Goal: Task Accomplishment & Management: Manage account settings

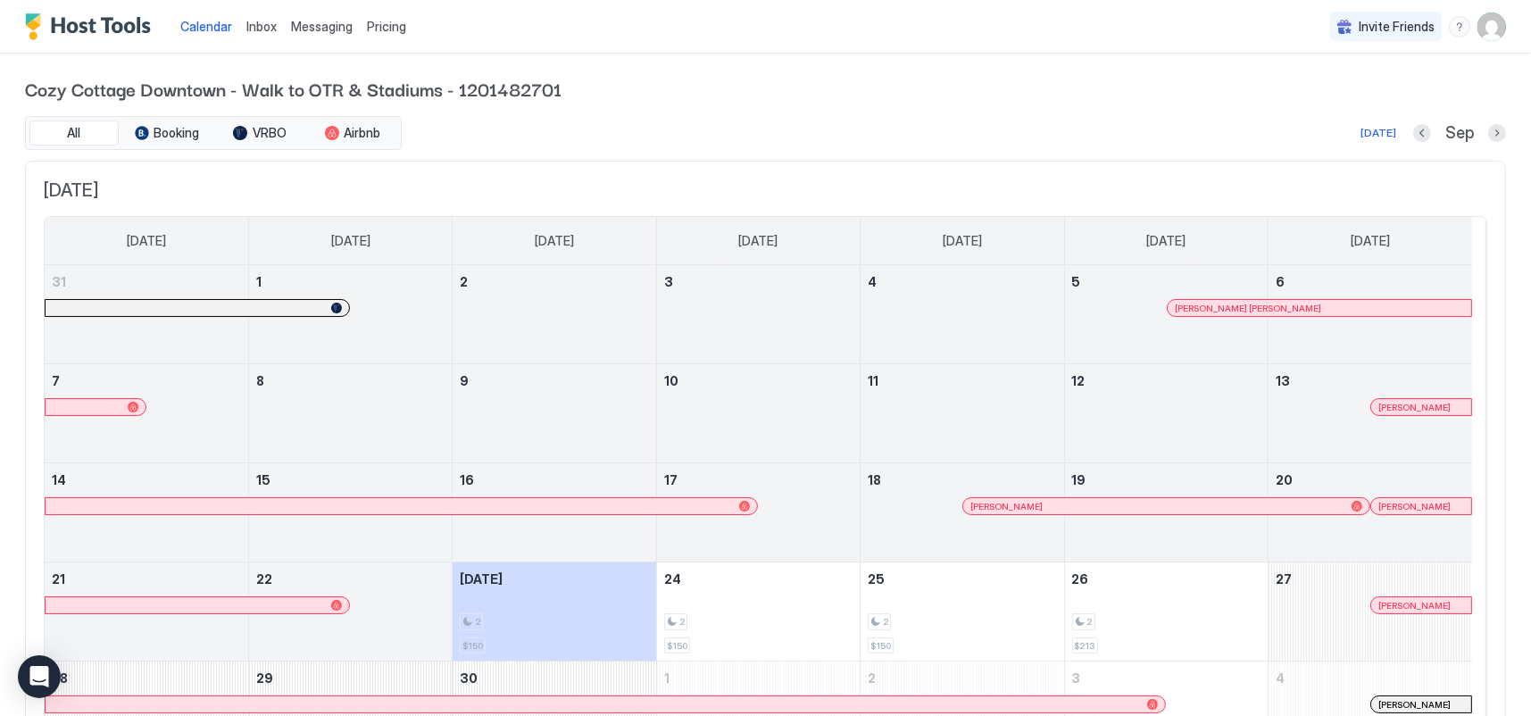
click at [1478, 28] on img "User profile" at bounding box center [1492, 27] width 29 height 29
click at [1392, 53] on span "[PERSON_NAME]" at bounding box center [1360, 56] width 97 height 16
click at [941, 112] on div at bounding box center [765, 358] width 1531 height 716
click at [385, 29] on span "Pricing" at bounding box center [386, 27] width 39 height 16
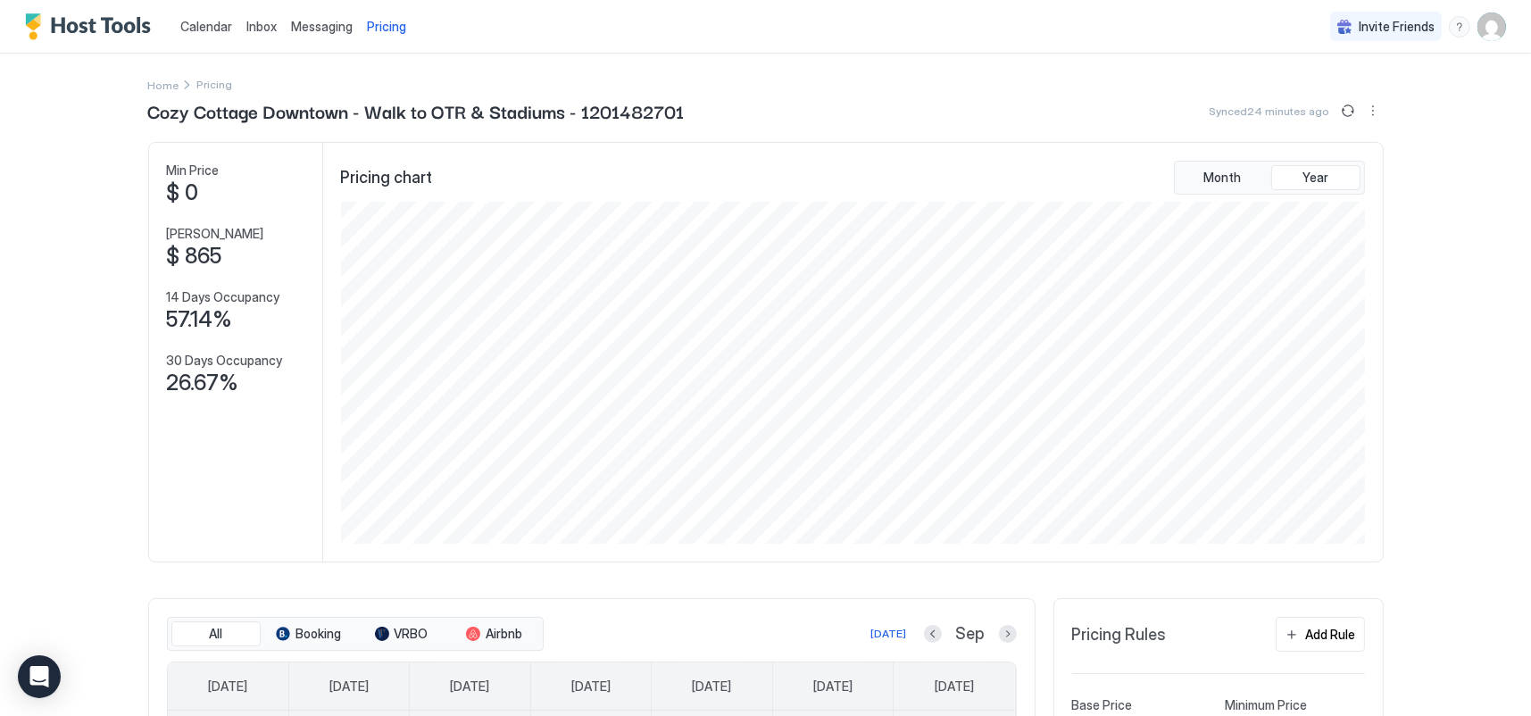
click at [313, 30] on span "Messaging" at bounding box center [322, 26] width 62 height 15
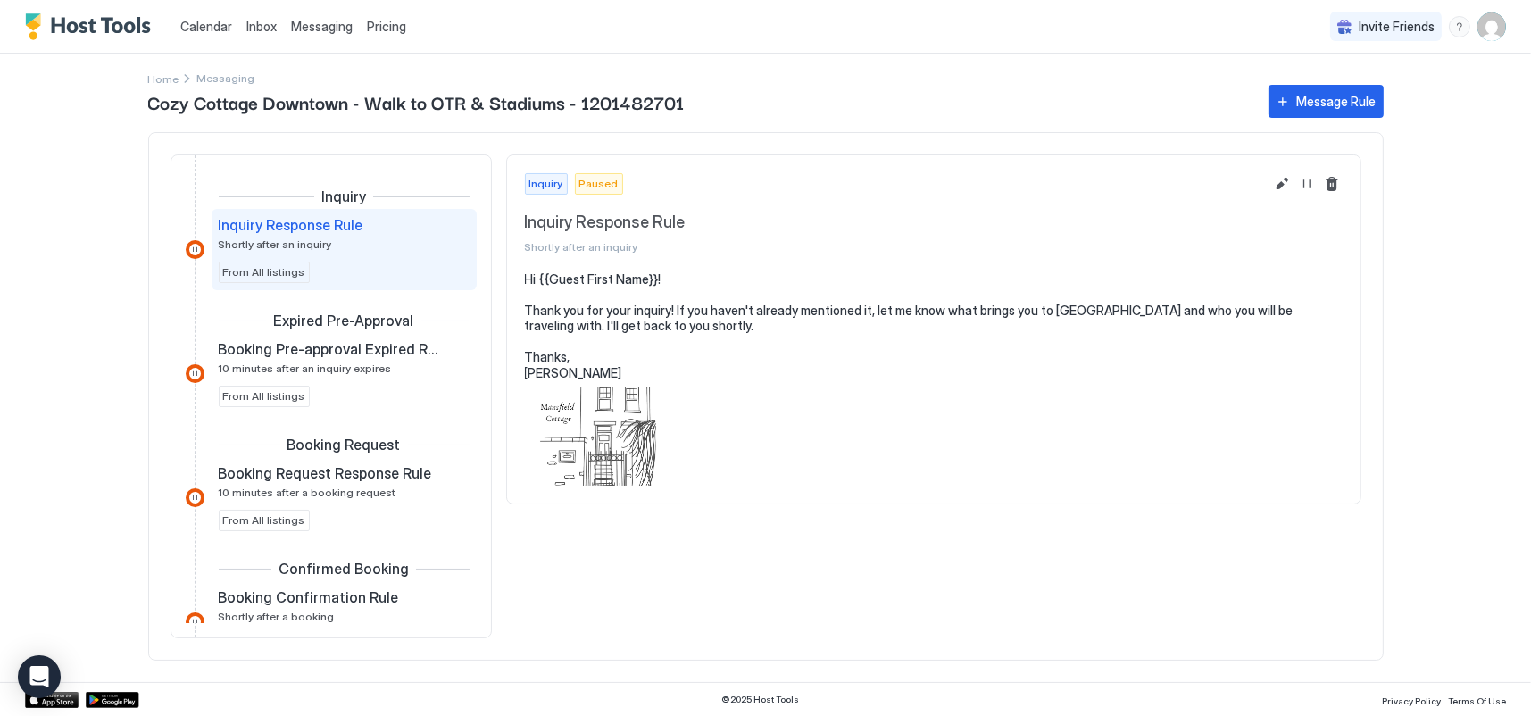
click at [271, 31] on span "Inbox" at bounding box center [261, 26] width 30 height 15
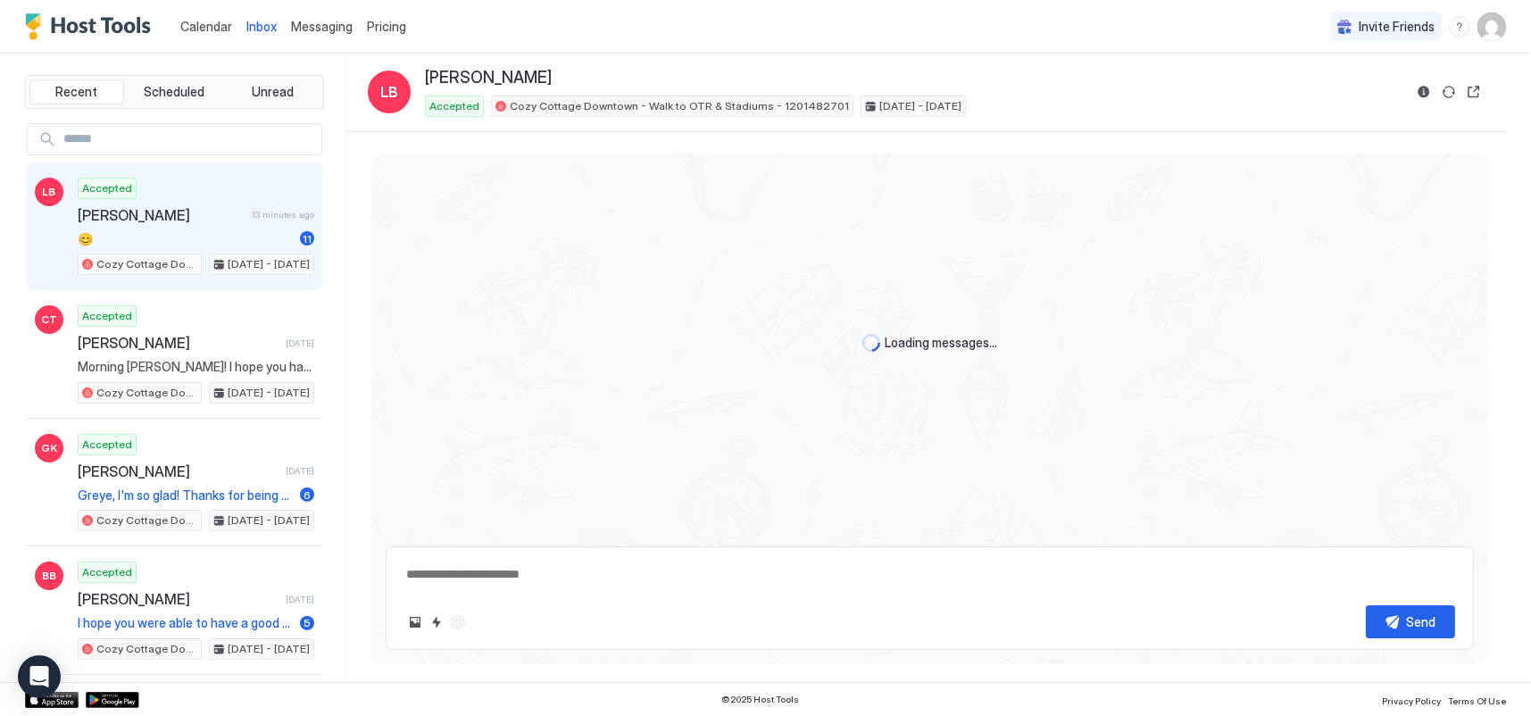
click at [227, 32] on span "Calendar" at bounding box center [206, 26] width 52 height 15
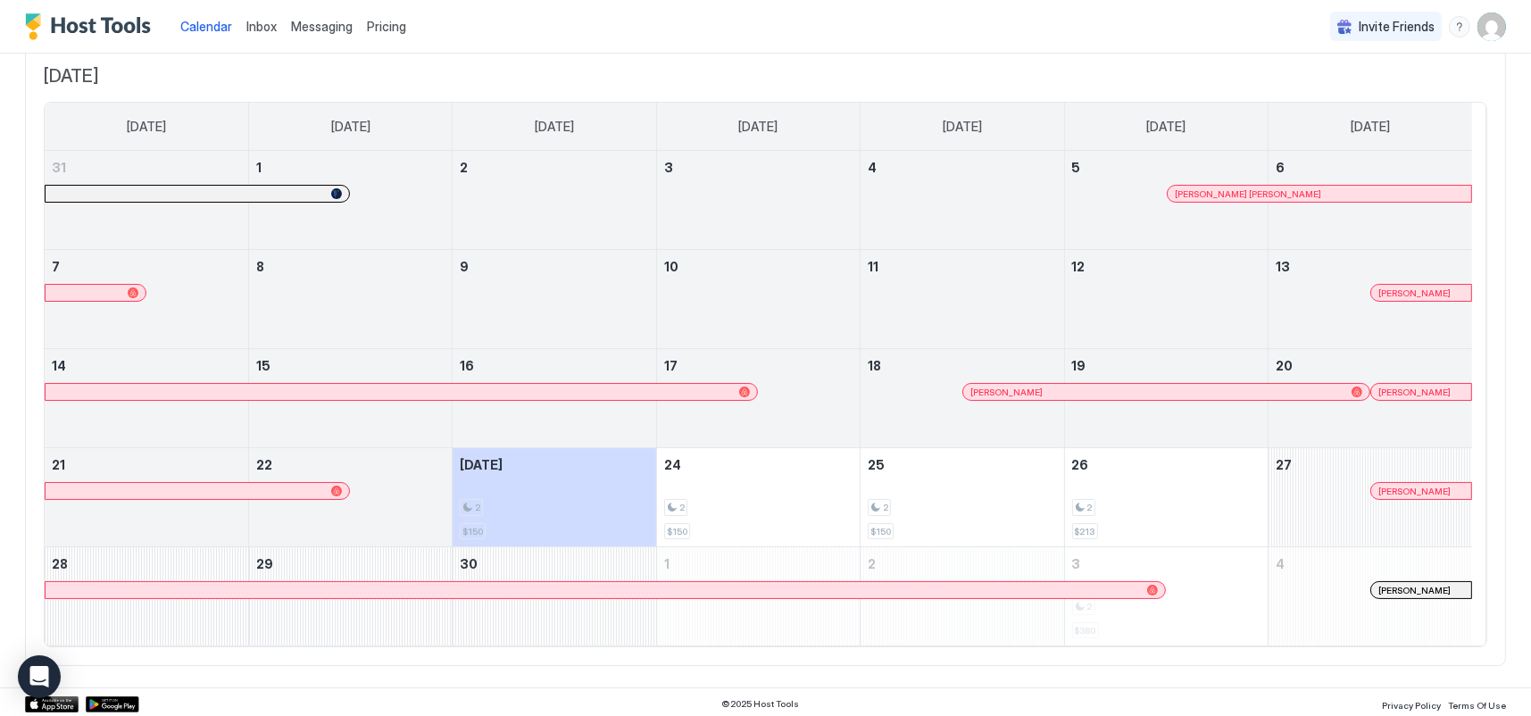
scroll to position [116, 0]
click at [1481, 32] on img "User profile" at bounding box center [1492, 27] width 29 height 29
click at [1063, 72] on div at bounding box center [765, 358] width 1531 height 716
click at [256, 20] on span "Inbox" at bounding box center [261, 26] width 30 height 15
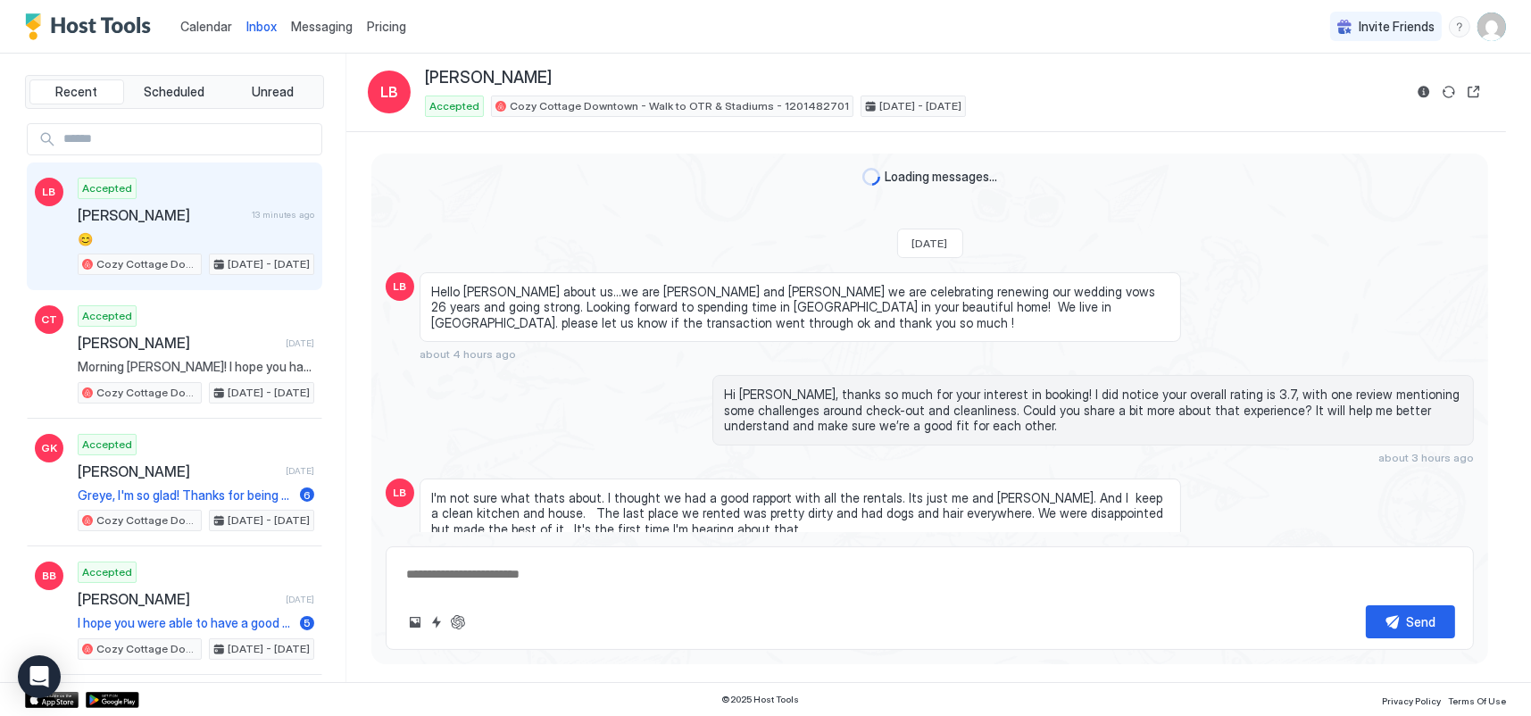
type textarea "*"
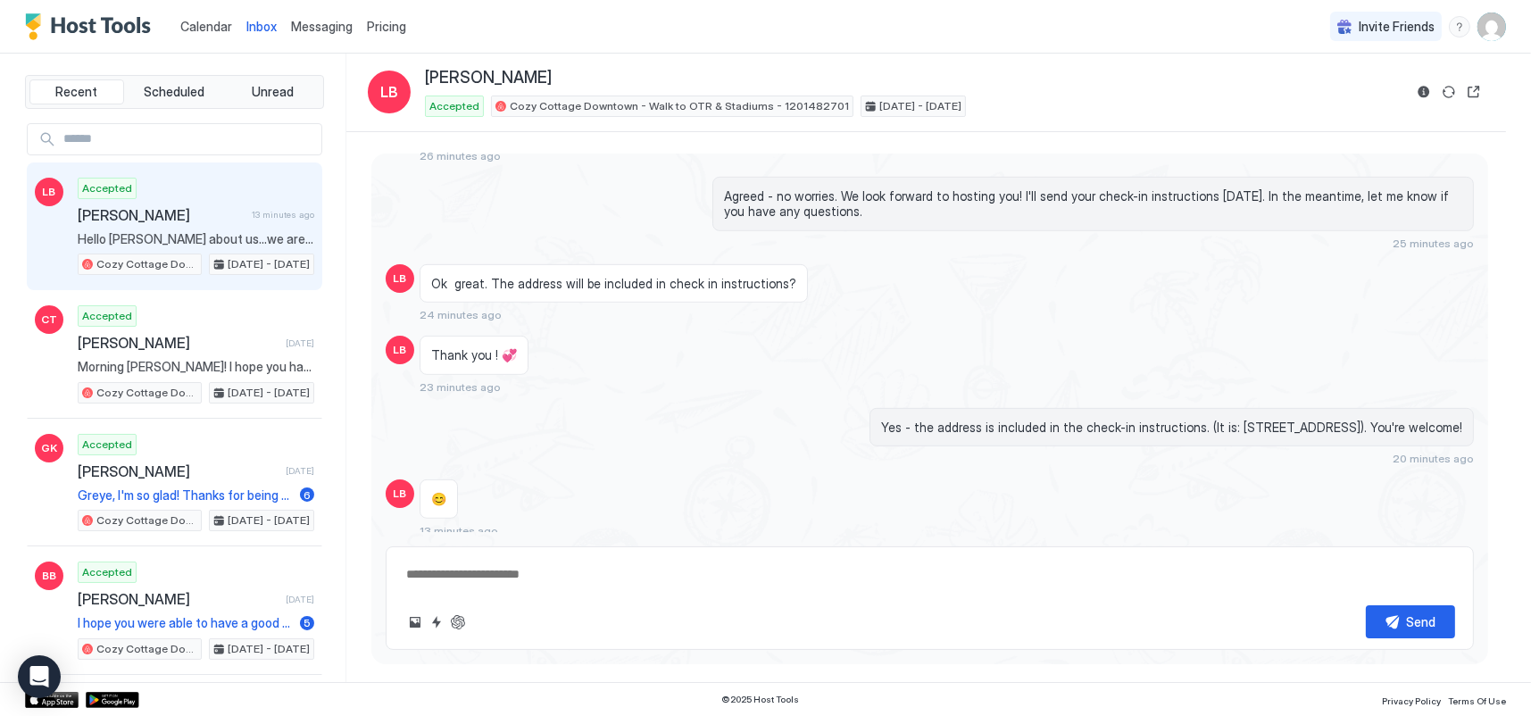
click at [333, 32] on span "Messaging" at bounding box center [322, 26] width 62 height 15
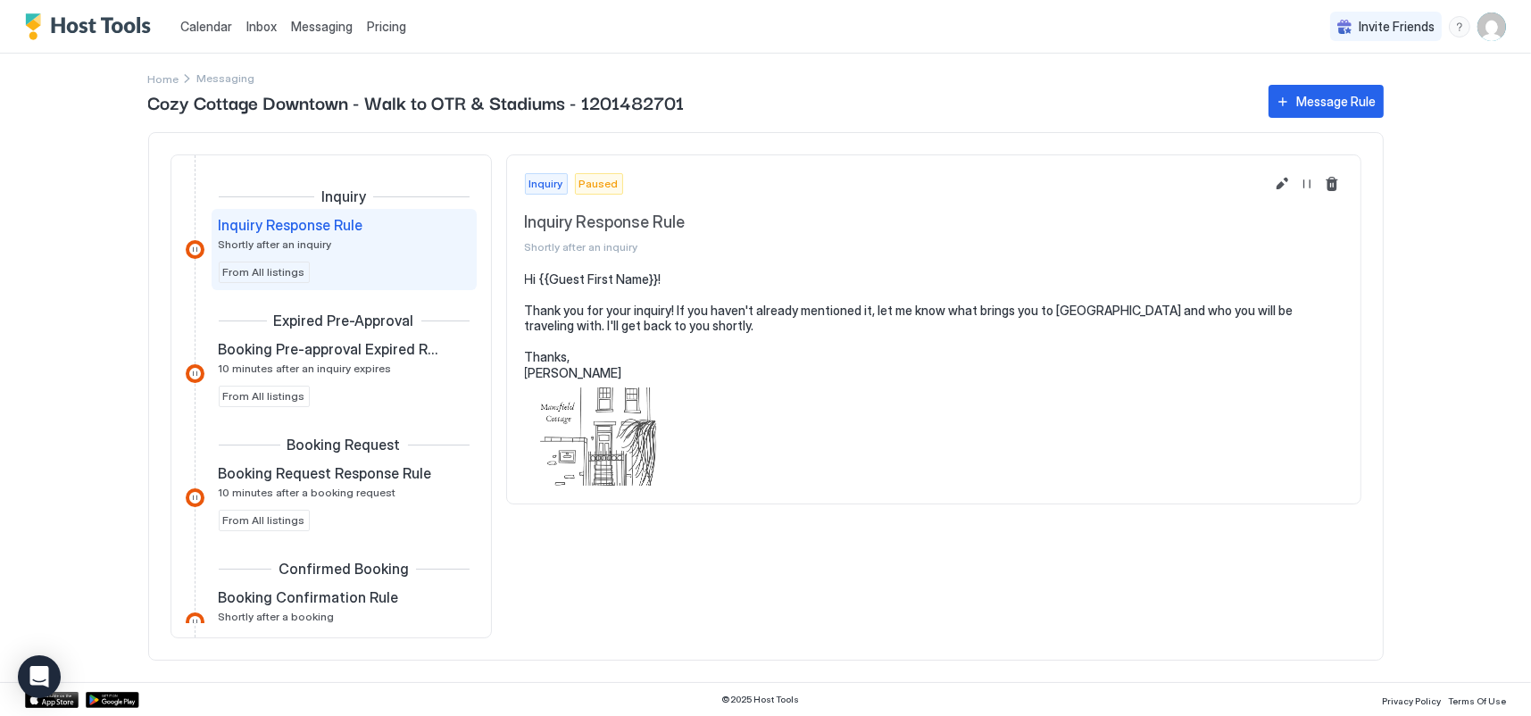
click at [418, 33] on div "Calendar Inbox Messaging Pricing Invite Friends SB" at bounding box center [765, 27] width 1531 height 54
click at [396, 32] on span "Pricing" at bounding box center [386, 27] width 39 height 16
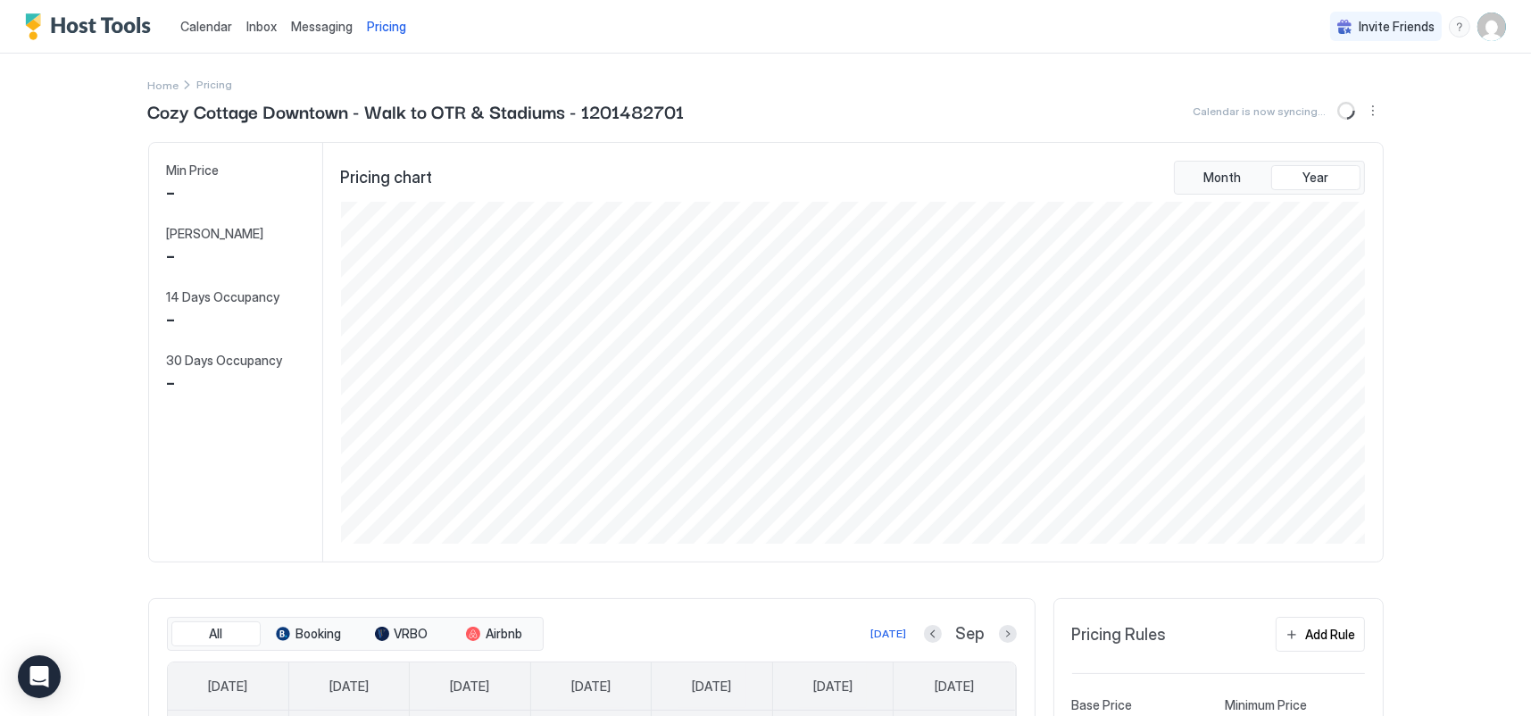
scroll to position [342, 1028]
click at [1482, 25] on img "User profile" at bounding box center [1492, 27] width 29 height 29
click at [1345, 55] on span "[PERSON_NAME]" at bounding box center [1360, 56] width 97 height 16
click at [1130, 63] on div at bounding box center [765, 358] width 1531 height 716
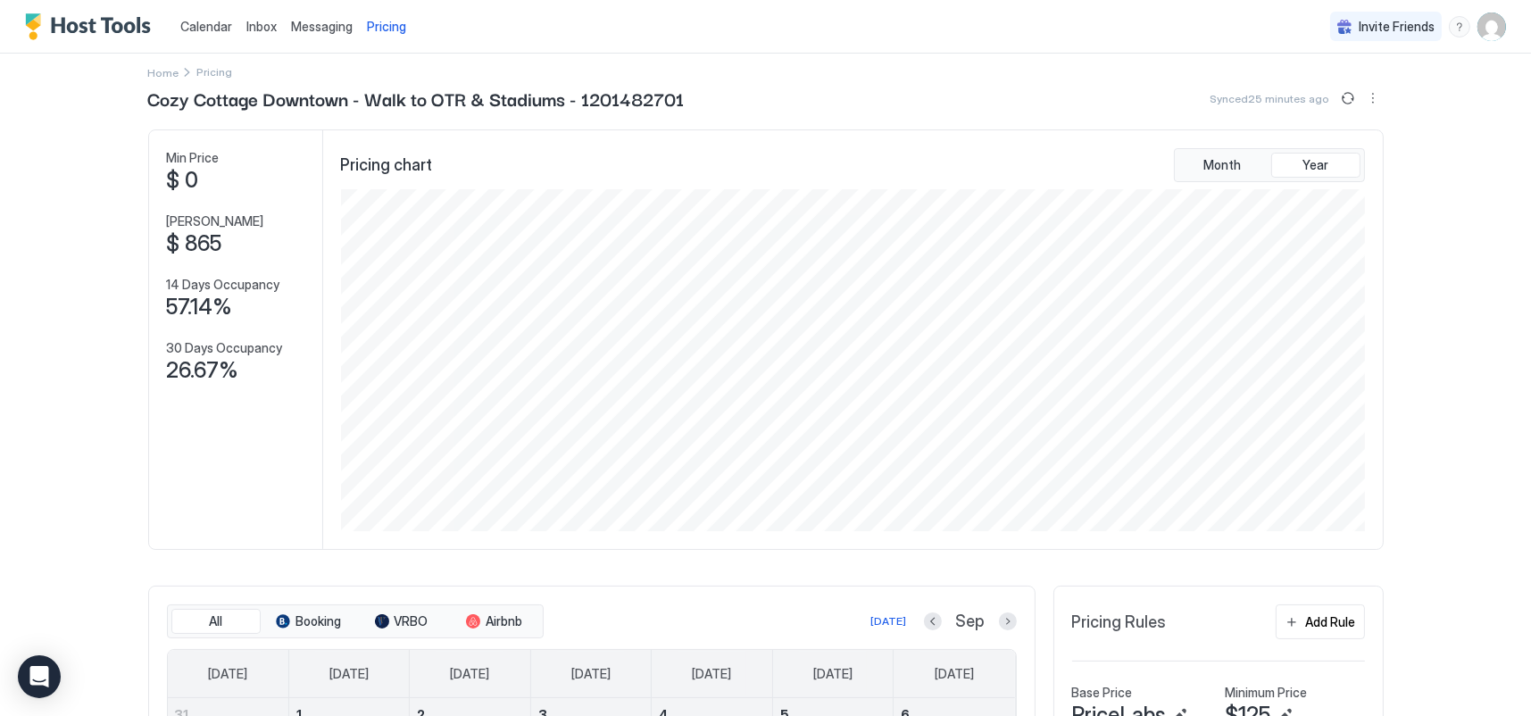
scroll to position [0, 0]
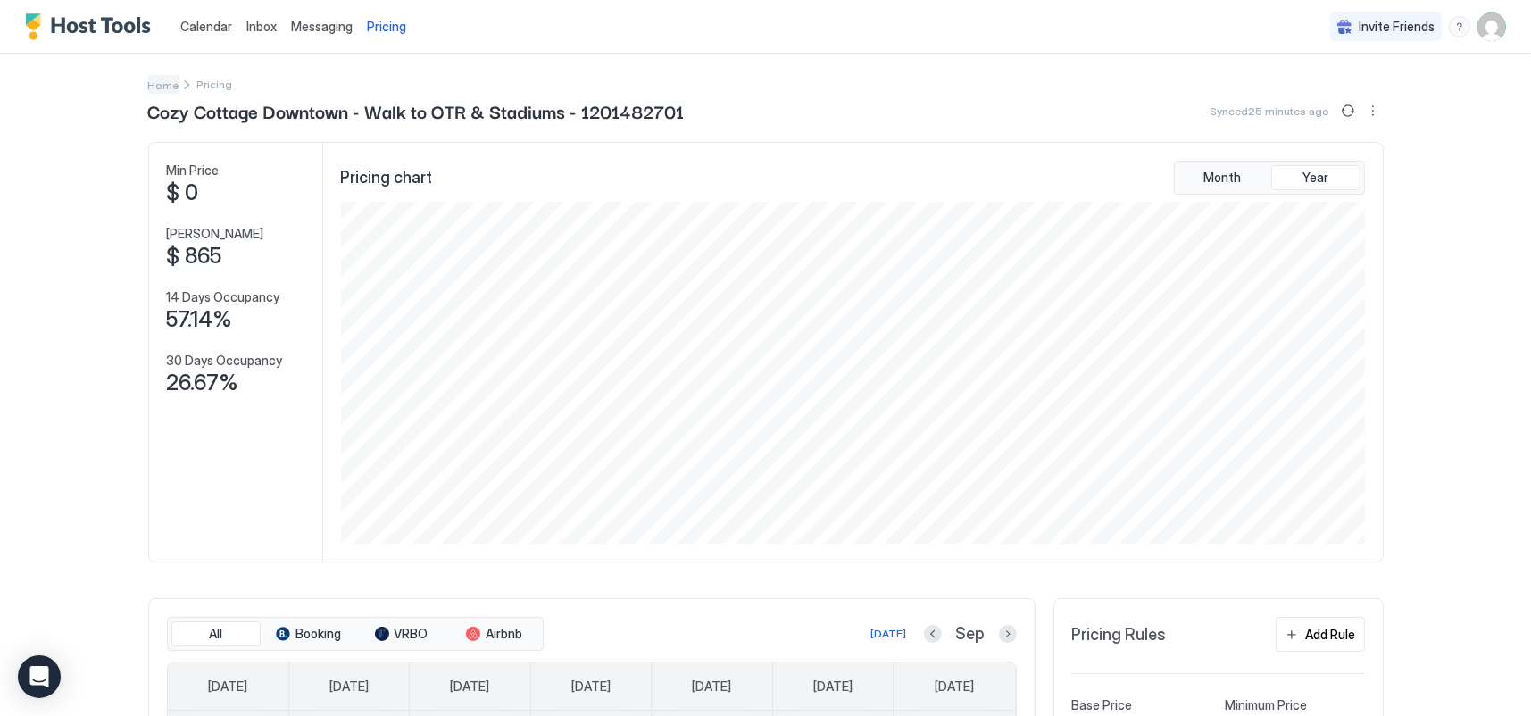
click at [151, 84] on span "Home" at bounding box center [163, 85] width 31 height 13
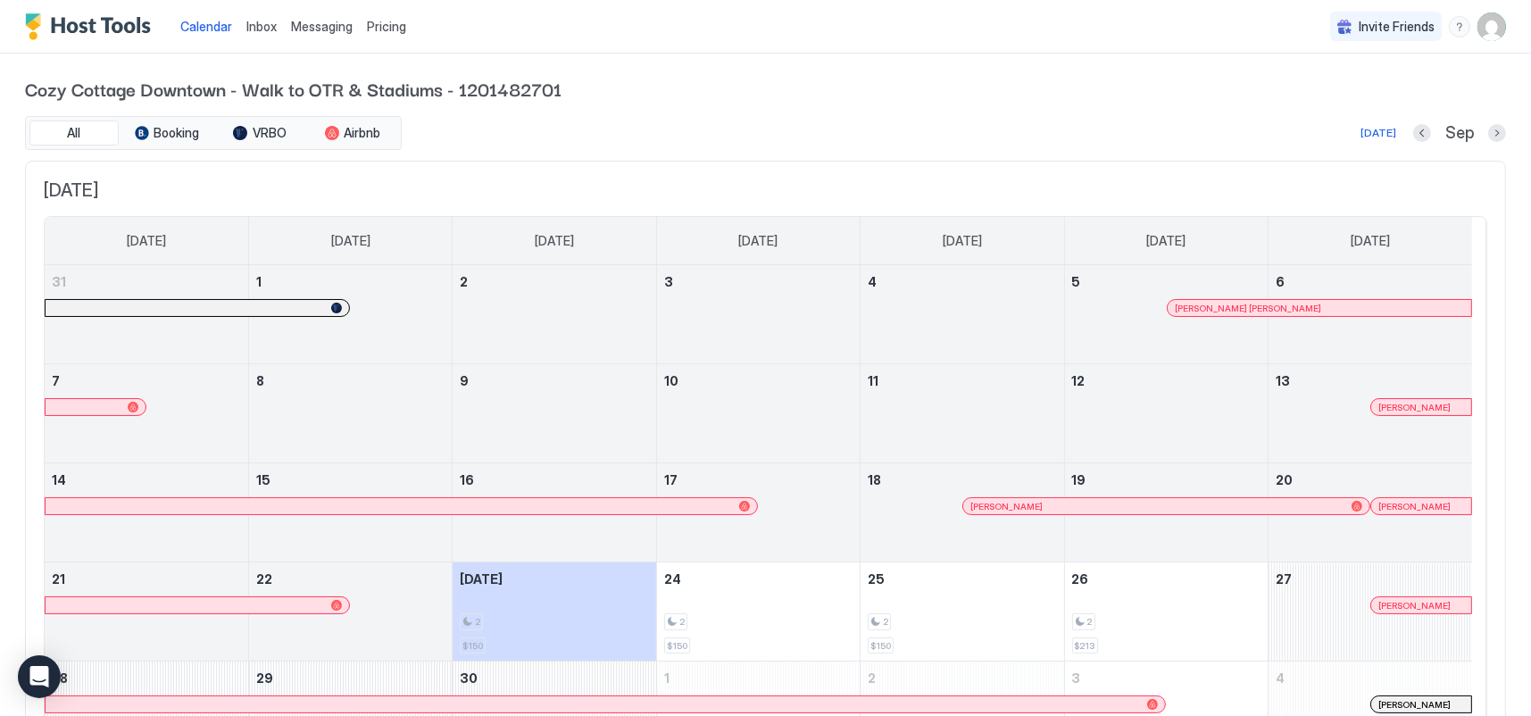
click at [1478, 24] on img "User profile" at bounding box center [1492, 27] width 29 height 29
click at [1346, 96] on div "Settings" at bounding box center [1378, 100] width 227 height 31
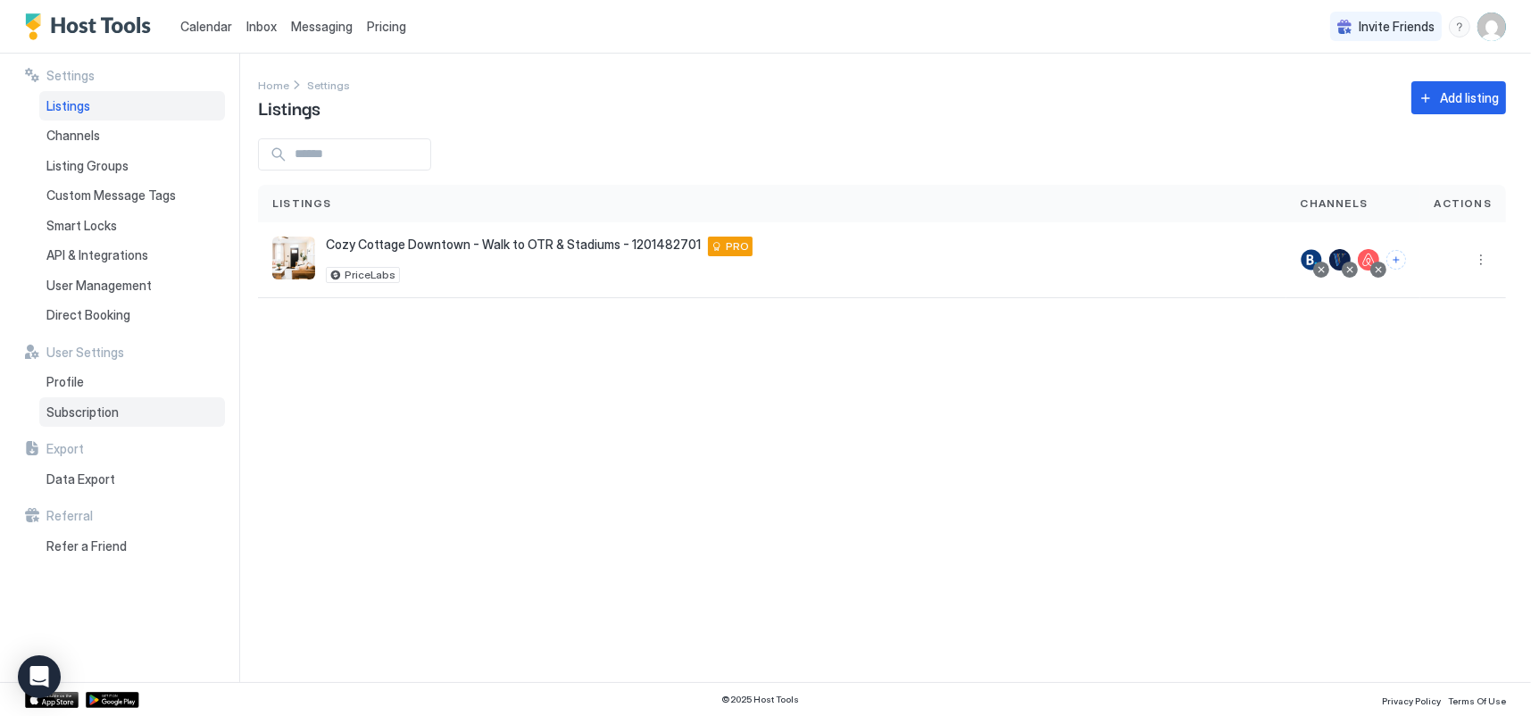
click at [75, 410] on span "Subscription" at bounding box center [82, 412] width 72 height 16
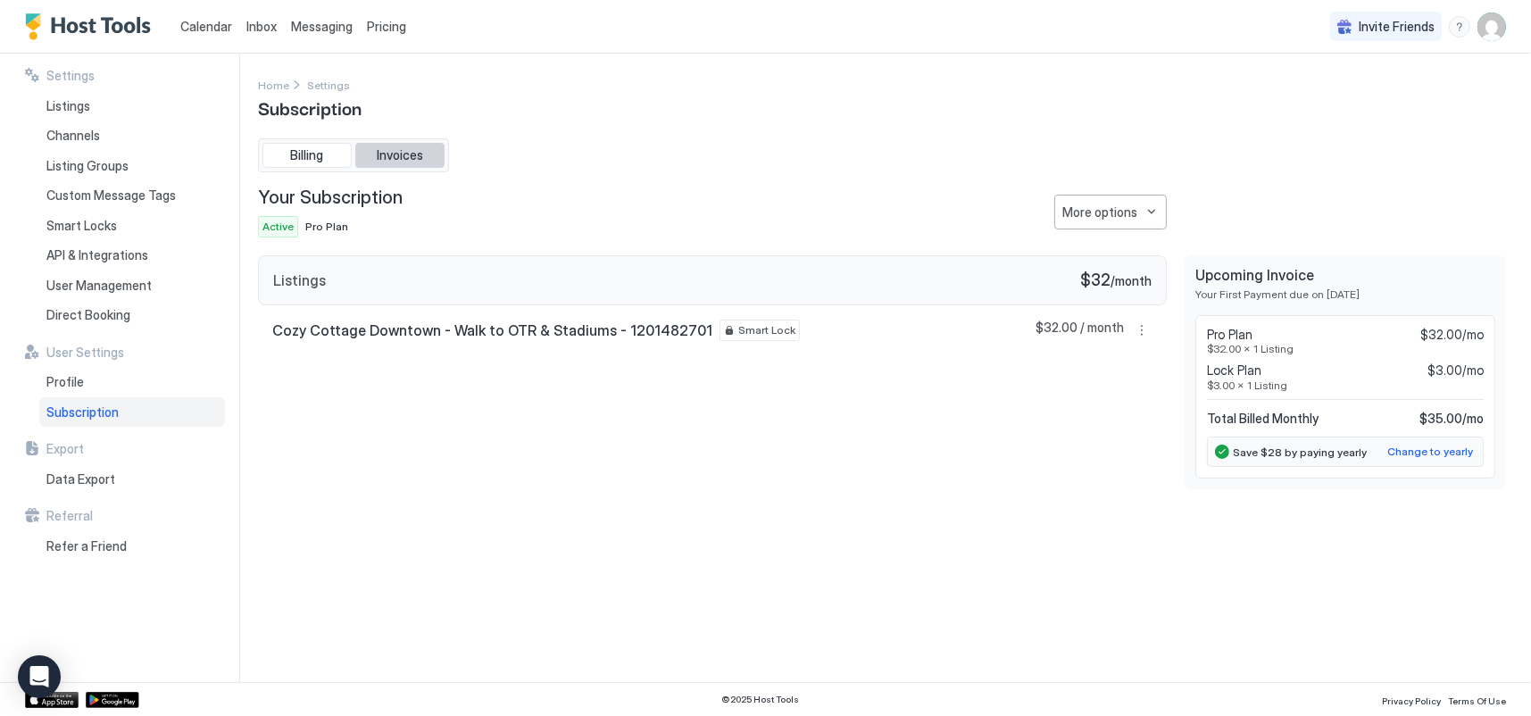
click at [396, 152] on span "Invoices" at bounding box center [400, 155] width 46 height 16
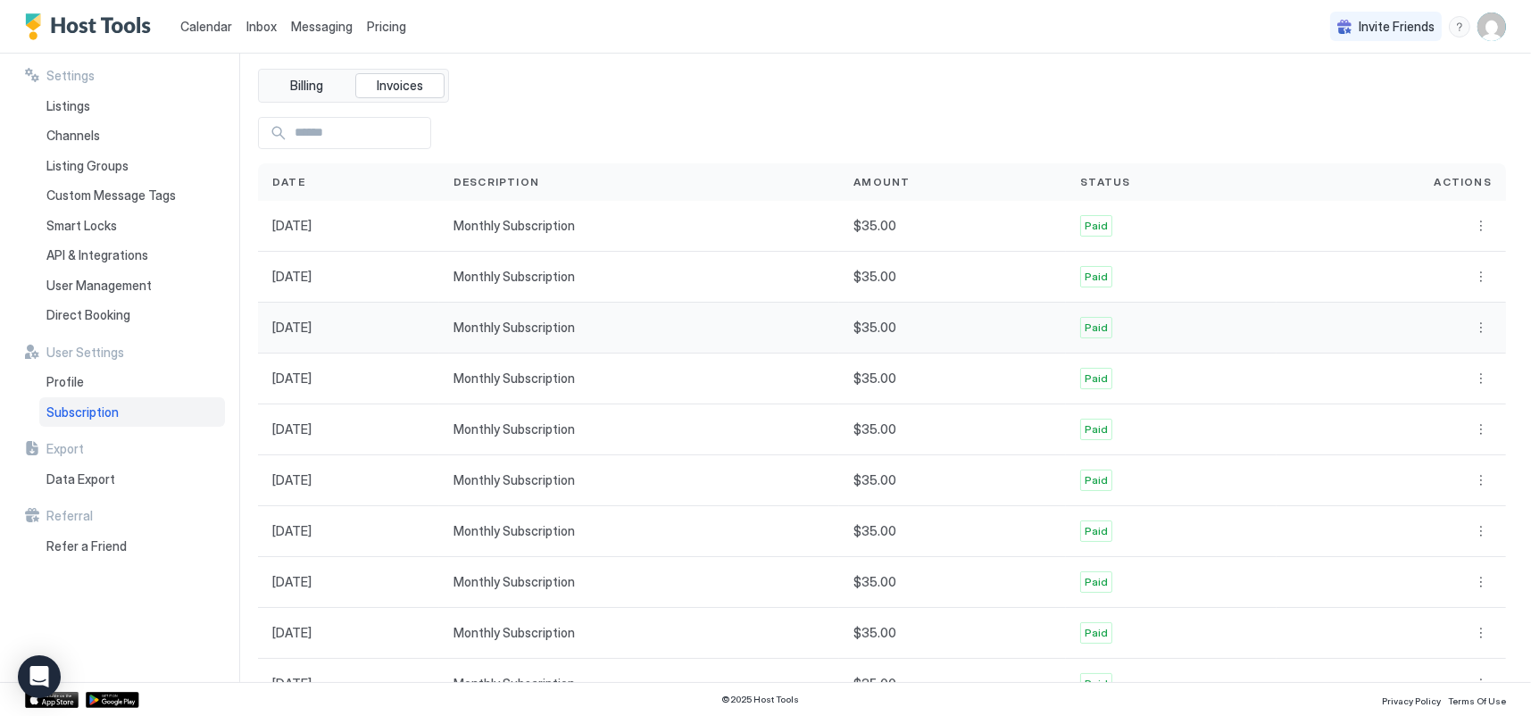
scroll to position [137, 0]
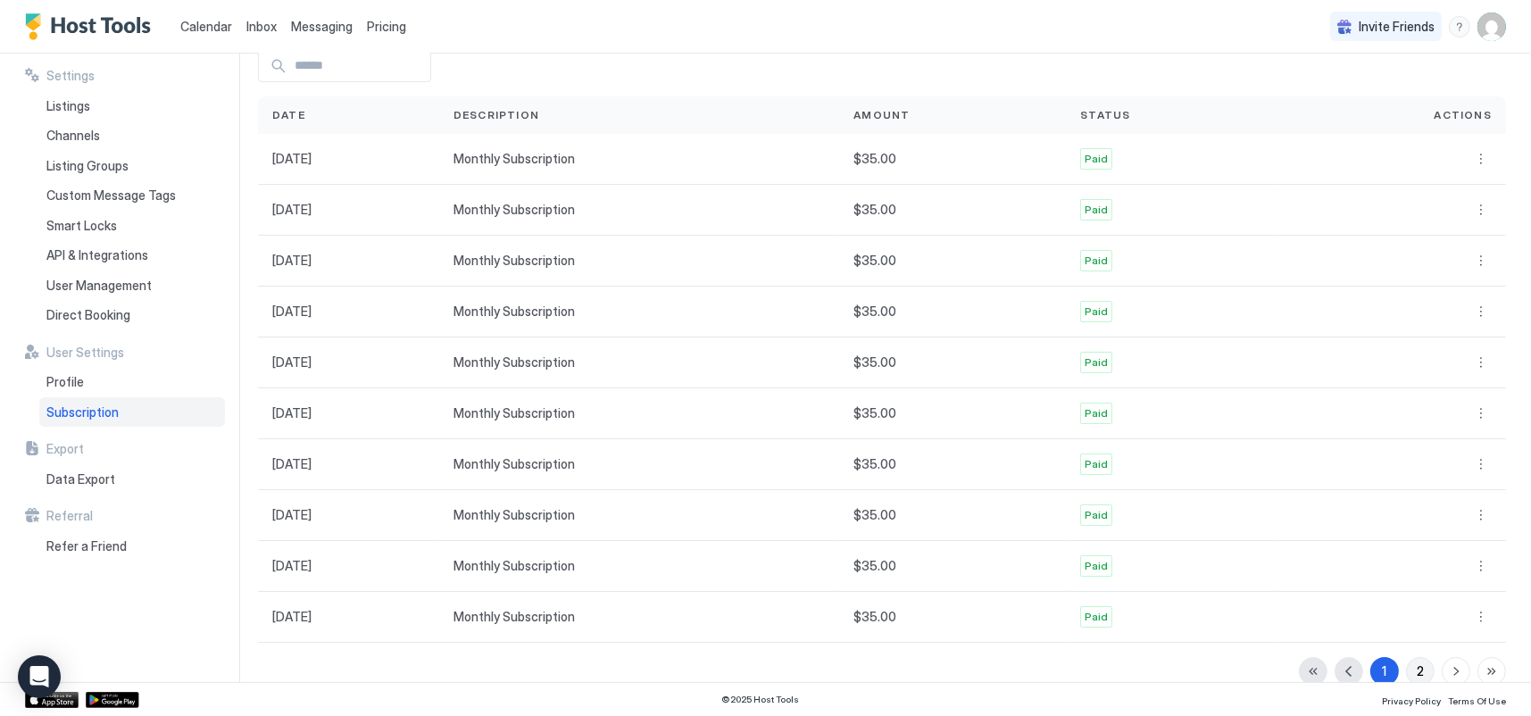
click at [1416, 667] on button "2" at bounding box center [1420, 671] width 29 height 29
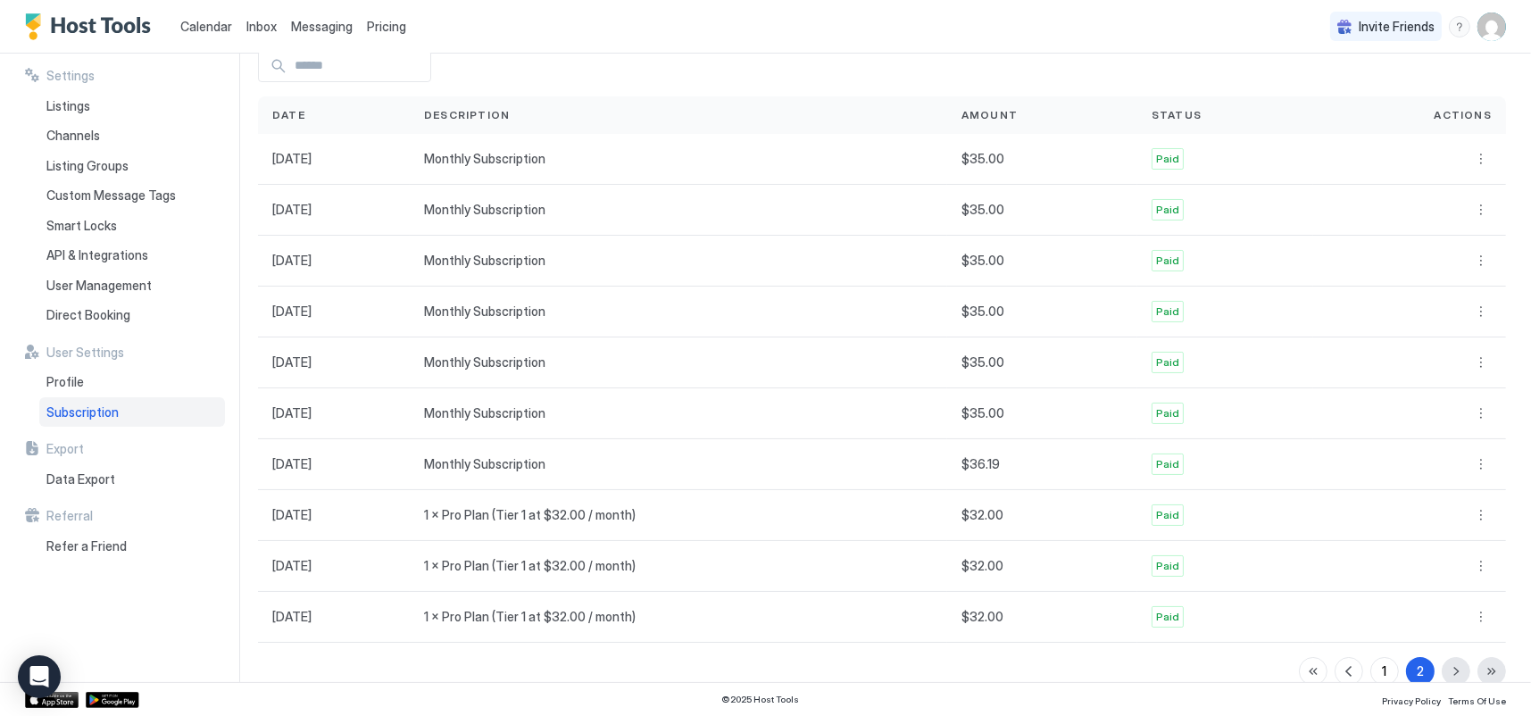
click at [1447, 673] on div "1 2" at bounding box center [1402, 671] width 207 height 29
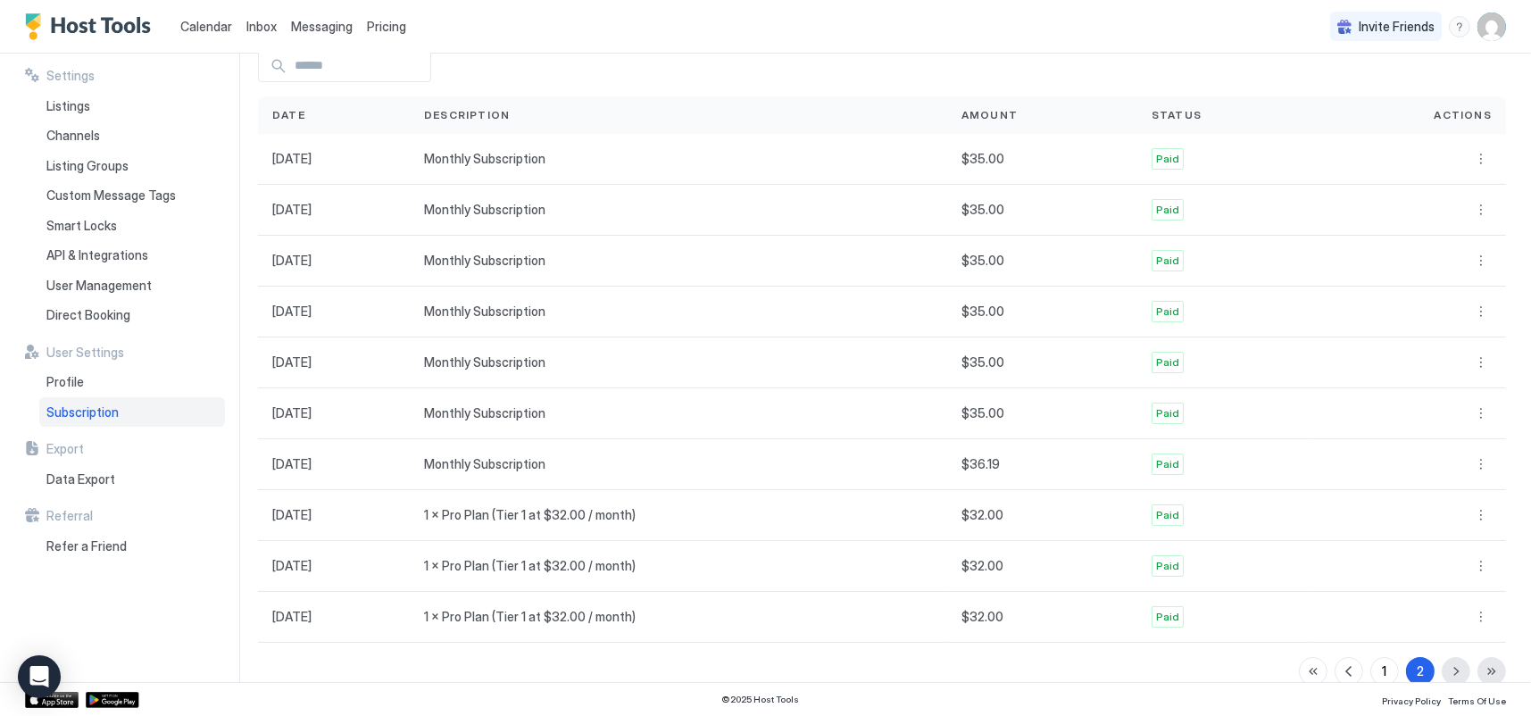
click at [1447, 673] on div "1 2" at bounding box center [1402, 671] width 207 height 29
click at [1383, 672] on div "1" at bounding box center [1385, 671] width 4 height 19
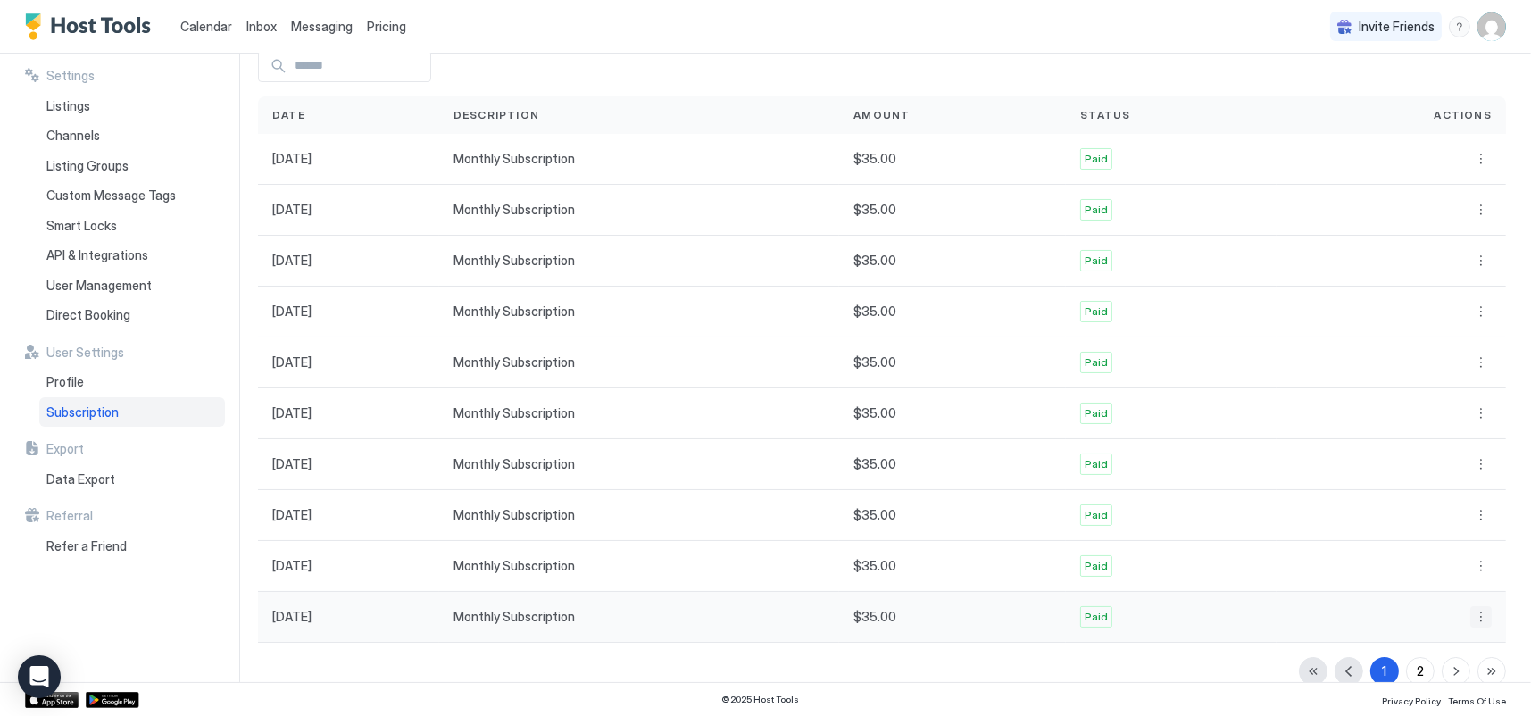
click at [1471, 615] on button "More options" at bounding box center [1481, 616] width 21 height 21
click at [1441, 643] on span "Receipt" at bounding box center [1442, 638] width 39 height 13
click at [1413, 673] on button "2" at bounding box center [1420, 671] width 29 height 29
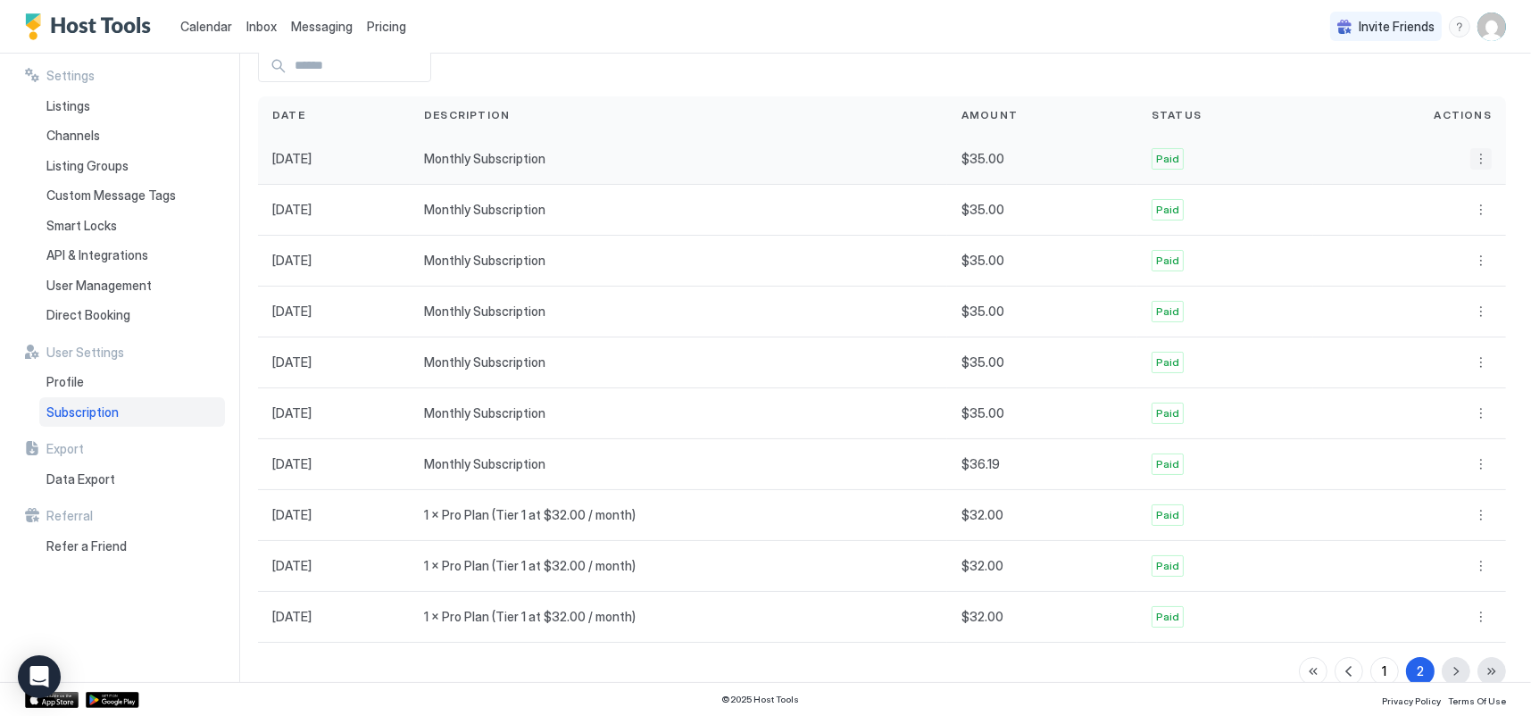
click at [1473, 157] on button "More options" at bounding box center [1481, 158] width 21 height 21
click at [1458, 210] on span "Download" at bounding box center [1449, 210] width 53 height 13
click at [1005, 35] on div "Calendar Inbox Messaging Pricing Invite Friends SB" at bounding box center [765, 27] width 1531 height 54
click at [1469, 196] on div at bounding box center [1409, 209] width 193 height 51
click at [1471, 210] on button "More options" at bounding box center [1481, 209] width 21 height 21
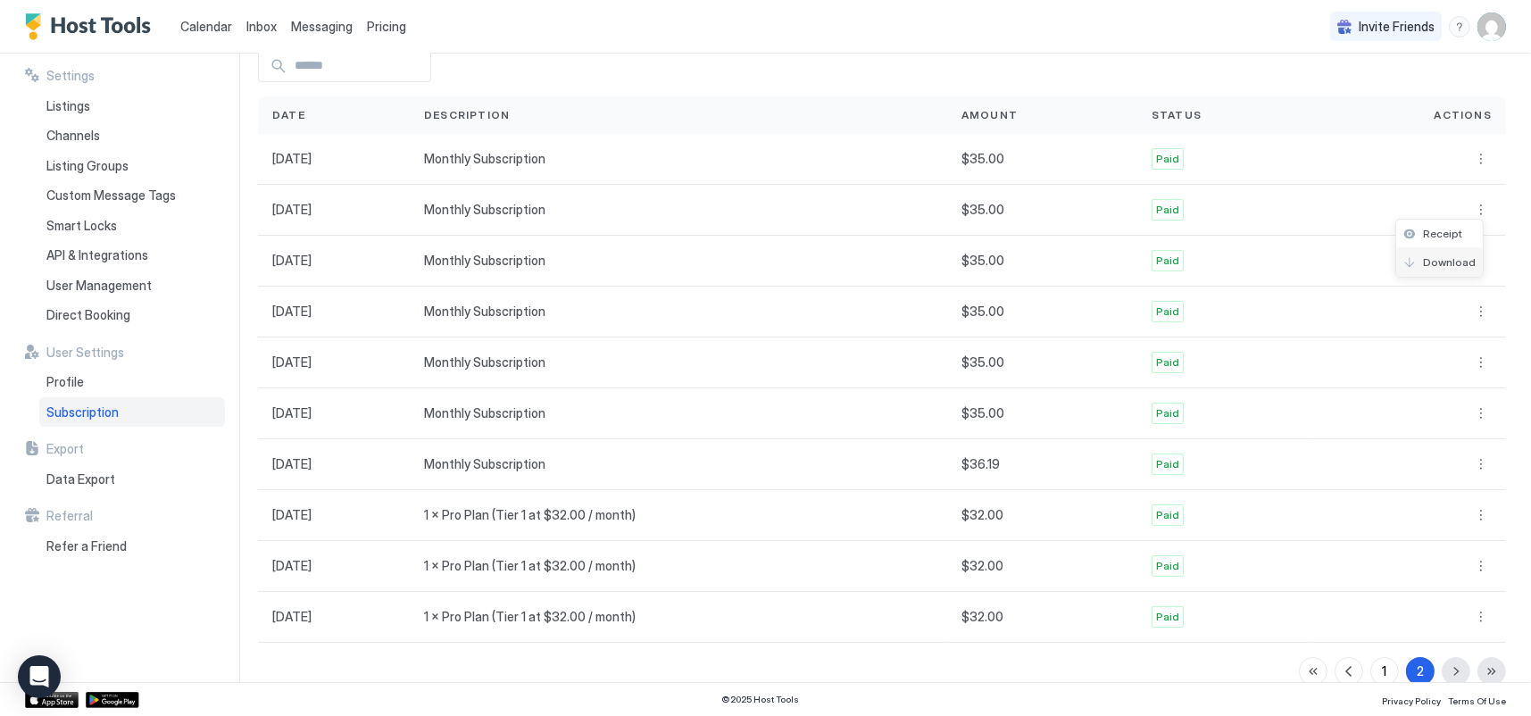
click at [1432, 261] on span "Download" at bounding box center [1449, 261] width 53 height 13
click at [1471, 260] on button "More options" at bounding box center [1481, 260] width 21 height 21
click at [1443, 308] on span "Download" at bounding box center [1449, 312] width 53 height 13
click at [937, 34] on div "Calendar Inbox Messaging Pricing Invite Friends SB" at bounding box center [765, 27] width 1531 height 54
click at [1471, 314] on button "More options" at bounding box center [1481, 311] width 21 height 21
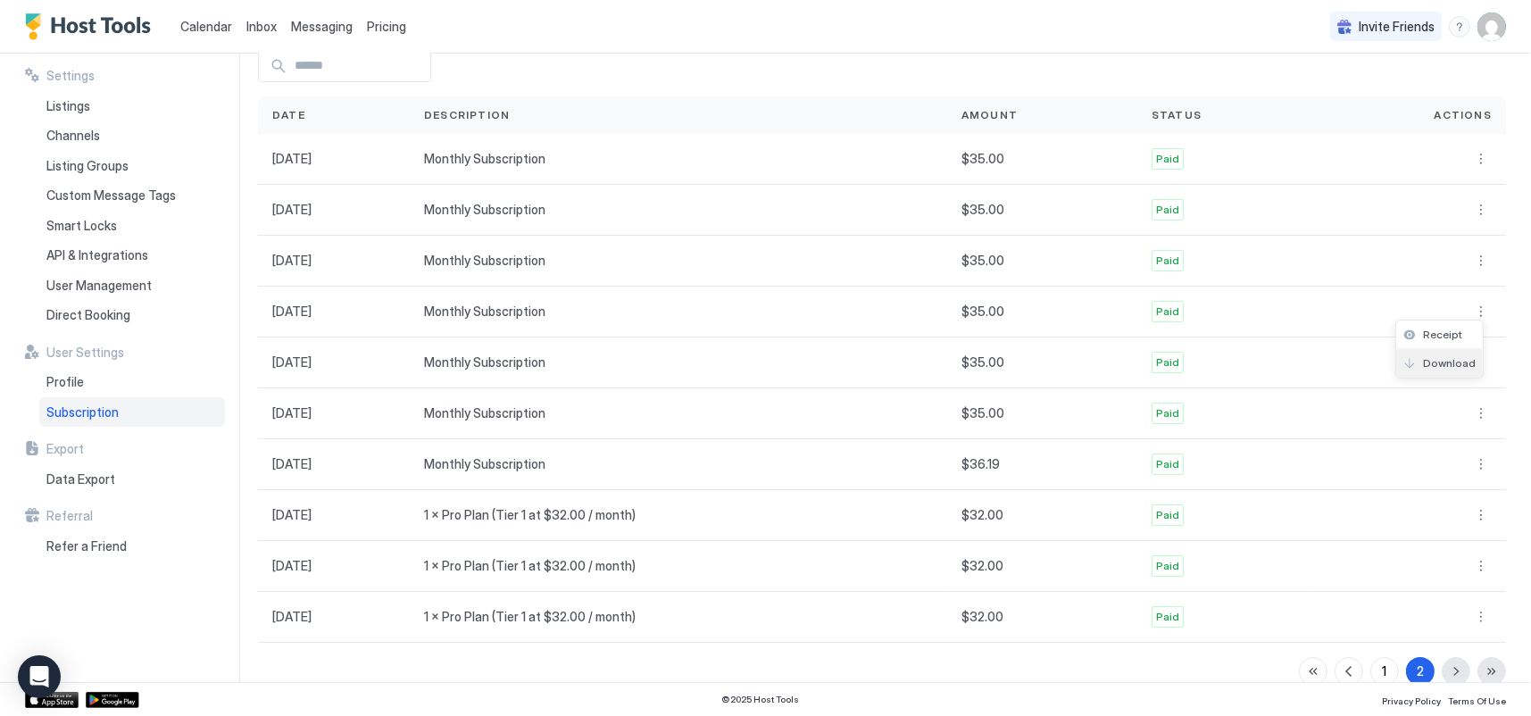
click at [1443, 359] on span "Download" at bounding box center [1449, 362] width 53 height 13
click at [1471, 363] on button "More options" at bounding box center [1481, 362] width 21 height 21
click at [1447, 413] on span "Download" at bounding box center [1449, 413] width 53 height 13
click at [1472, 360] on button "More options" at bounding box center [1481, 362] width 21 height 21
click at [1436, 412] on span "Download" at bounding box center [1449, 413] width 53 height 13
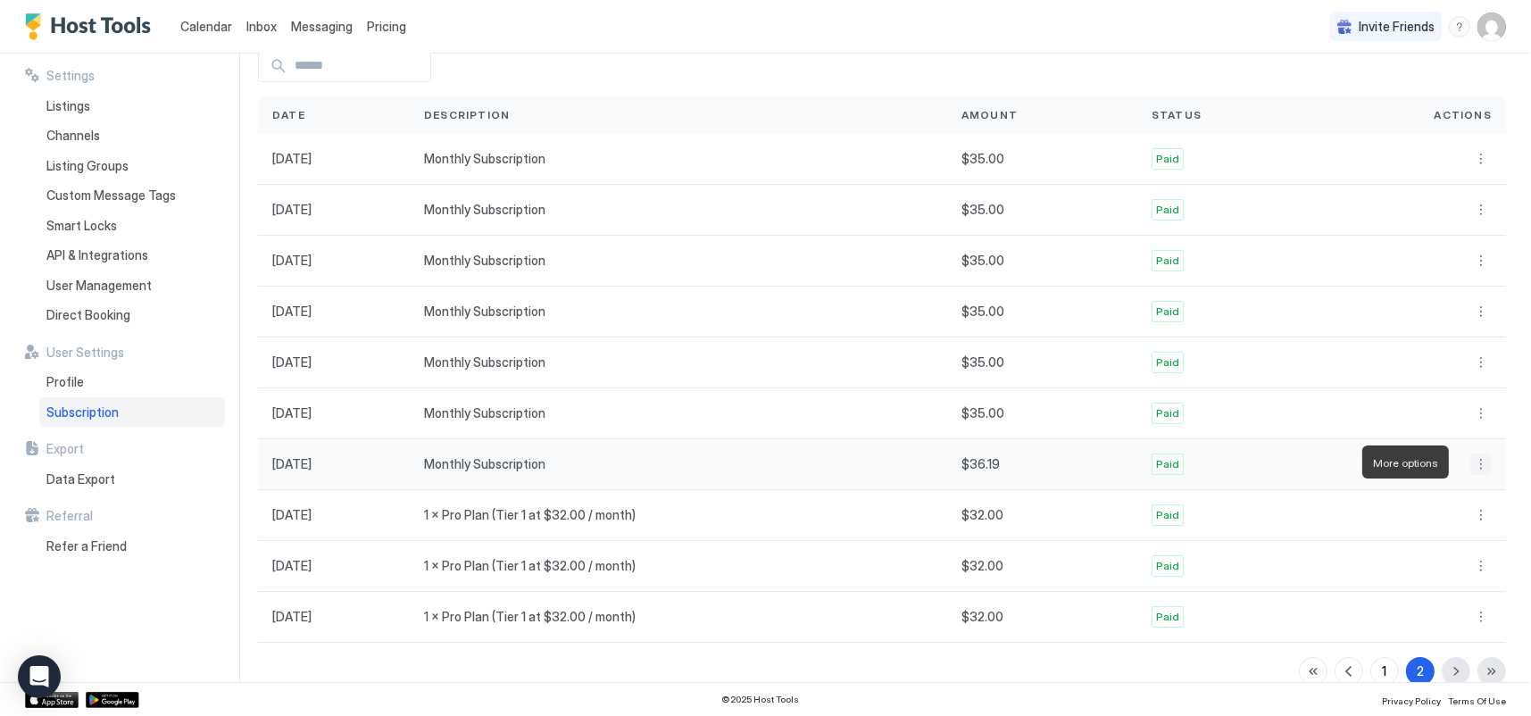
click at [1471, 460] on button "More options" at bounding box center [1481, 464] width 21 height 21
click at [1444, 509] on span "Download" at bounding box center [1449, 515] width 53 height 13
click at [1471, 613] on button "More options" at bounding box center [1481, 616] width 21 height 21
click at [1452, 643] on span "Download" at bounding box center [1449, 638] width 53 height 13
click at [1471, 563] on button "More options" at bounding box center [1481, 565] width 21 height 21
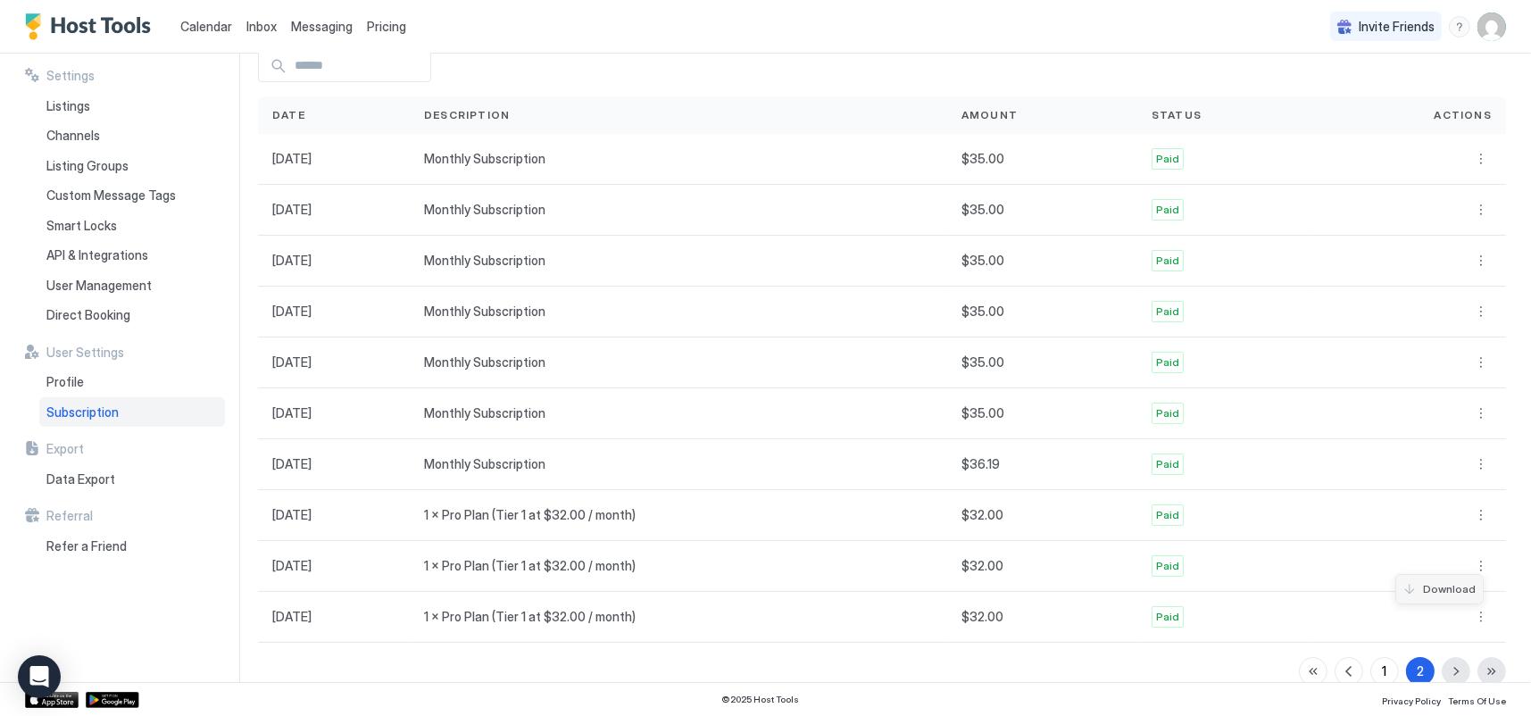
click at [1426, 591] on span "Download" at bounding box center [1449, 588] width 53 height 13
click at [1471, 512] on button "More options" at bounding box center [1481, 514] width 21 height 21
click at [1455, 532] on span "Download" at bounding box center [1449, 537] width 53 height 13
click at [1471, 462] on button "More options" at bounding box center [1481, 464] width 21 height 21
click at [1425, 515] on span "Download" at bounding box center [1449, 515] width 53 height 13
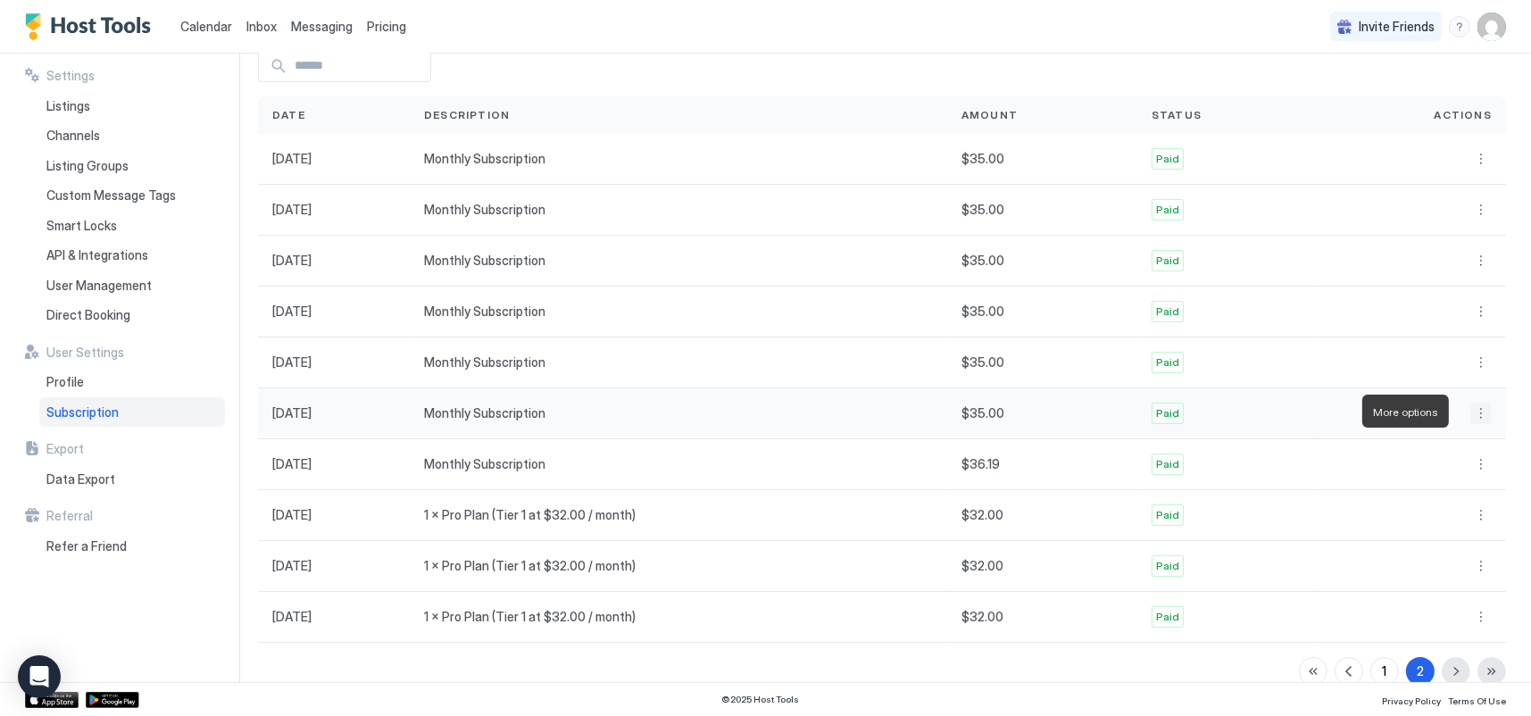
click at [1471, 410] on button "More options" at bounding box center [1481, 413] width 21 height 21
click at [1438, 463] on span "Download" at bounding box center [1449, 464] width 53 height 13
click at [1471, 467] on button "More options" at bounding box center [1481, 464] width 21 height 21
click at [1440, 513] on span "Download" at bounding box center [1449, 515] width 53 height 13
click at [91, 375] on div "Profile" at bounding box center [132, 382] width 186 height 30
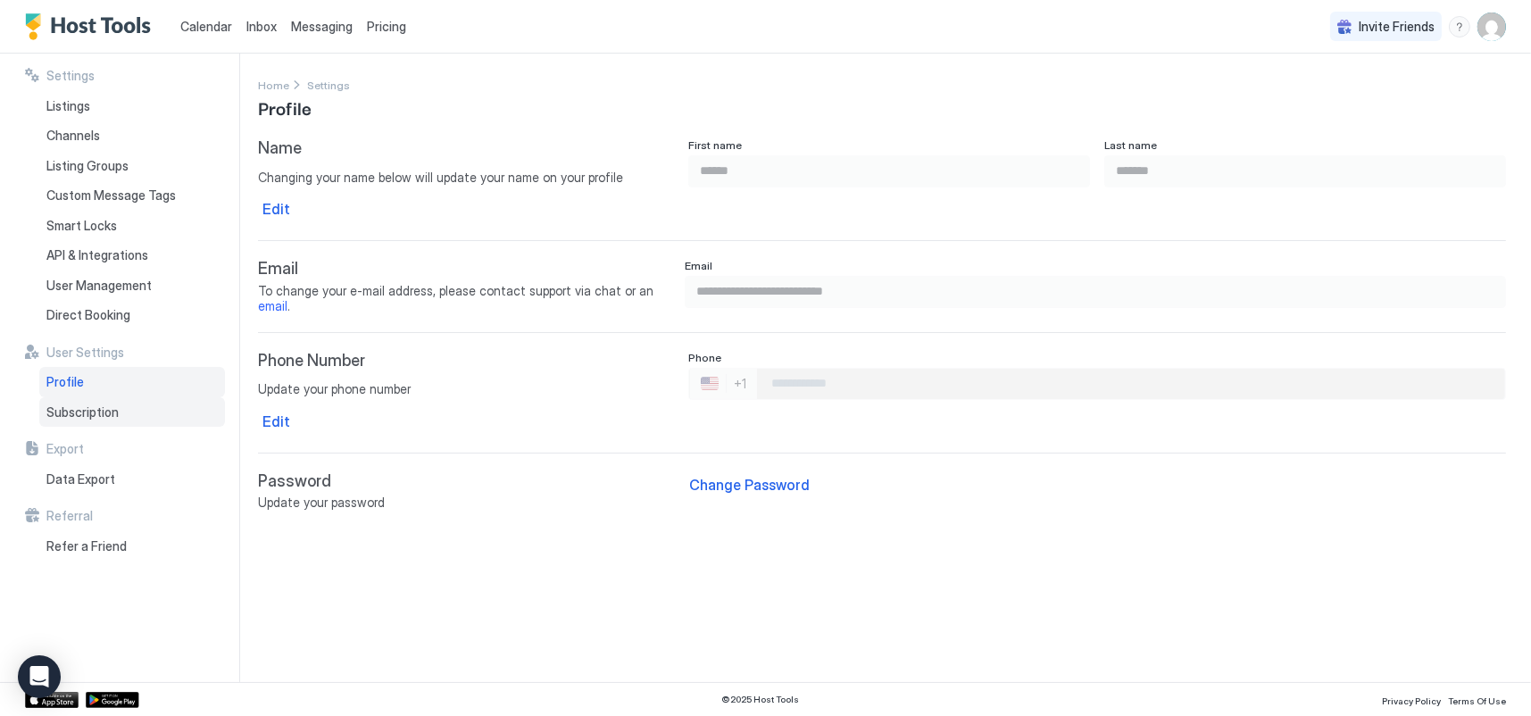
click at [71, 407] on span "Subscription" at bounding box center [82, 412] width 72 height 16
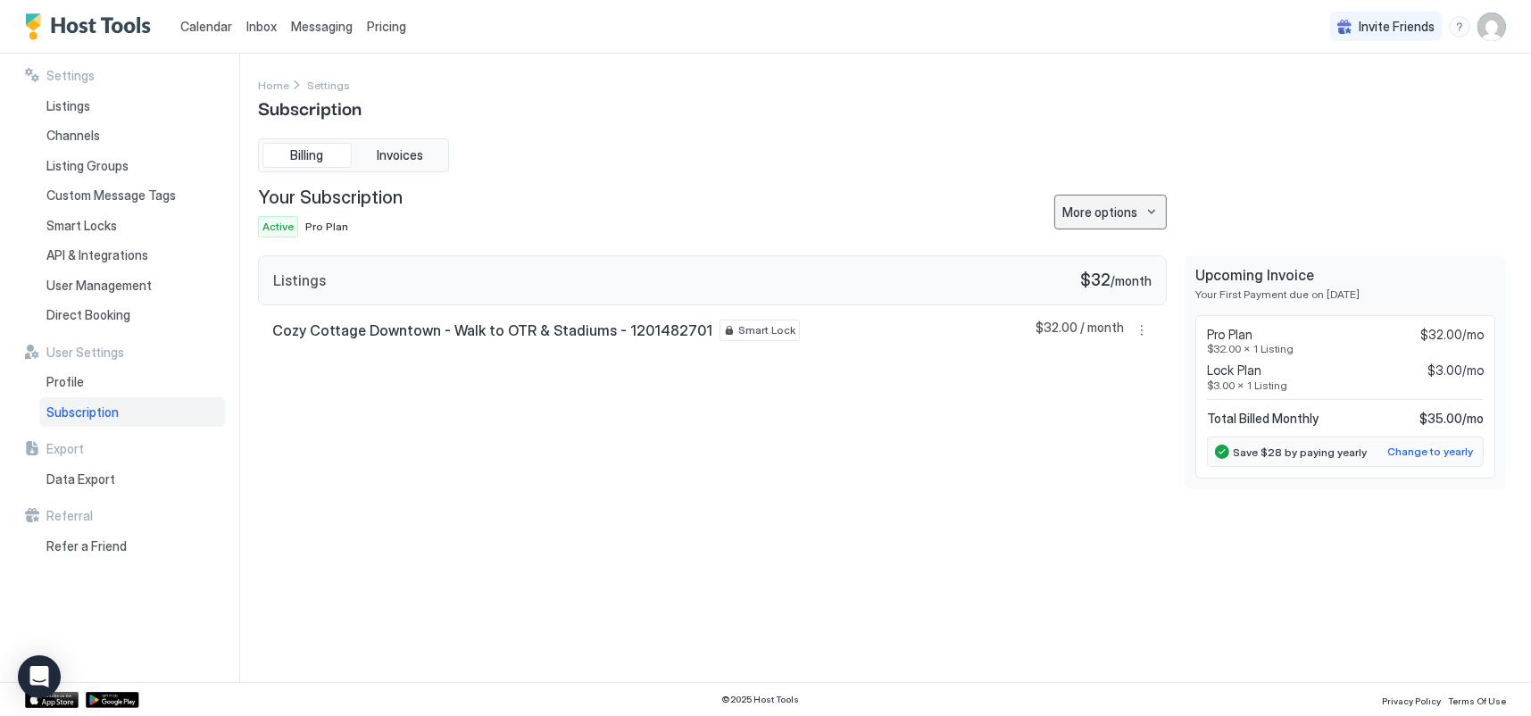
click at [1126, 198] on button "More options" at bounding box center [1111, 212] width 113 height 35
click at [1108, 267] on span "Edit Credit Card" at bounding box center [1103, 270] width 81 height 13
